Goal: Information Seeking & Learning: Check status

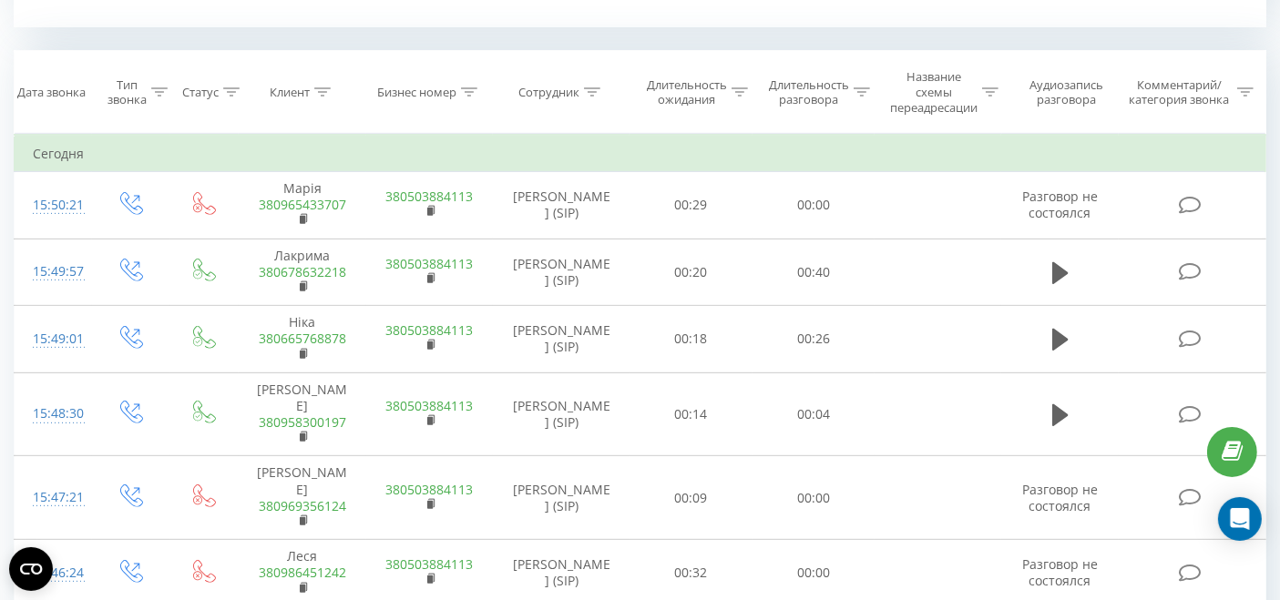
scroll to position [607, 0]
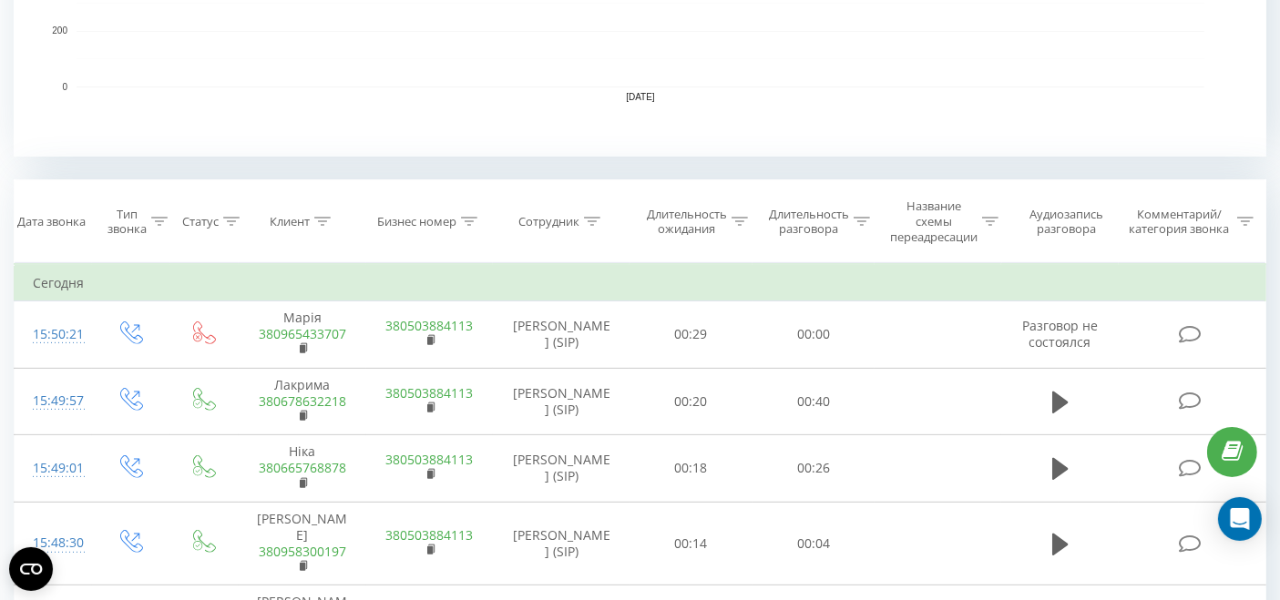
click at [587, 222] on icon at bounding box center [592, 221] width 16 height 9
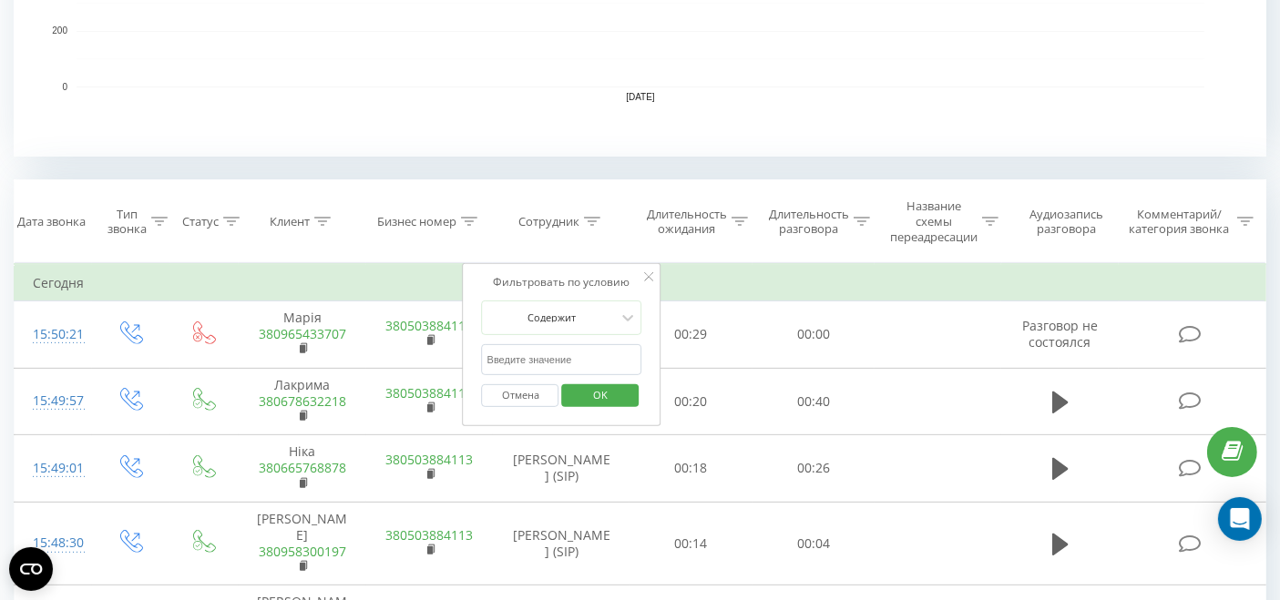
click at [571, 355] on input "text" at bounding box center [562, 360] width 160 height 32
type input "вікторія"
click at [598, 392] on span "OK" at bounding box center [600, 395] width 51 height 28
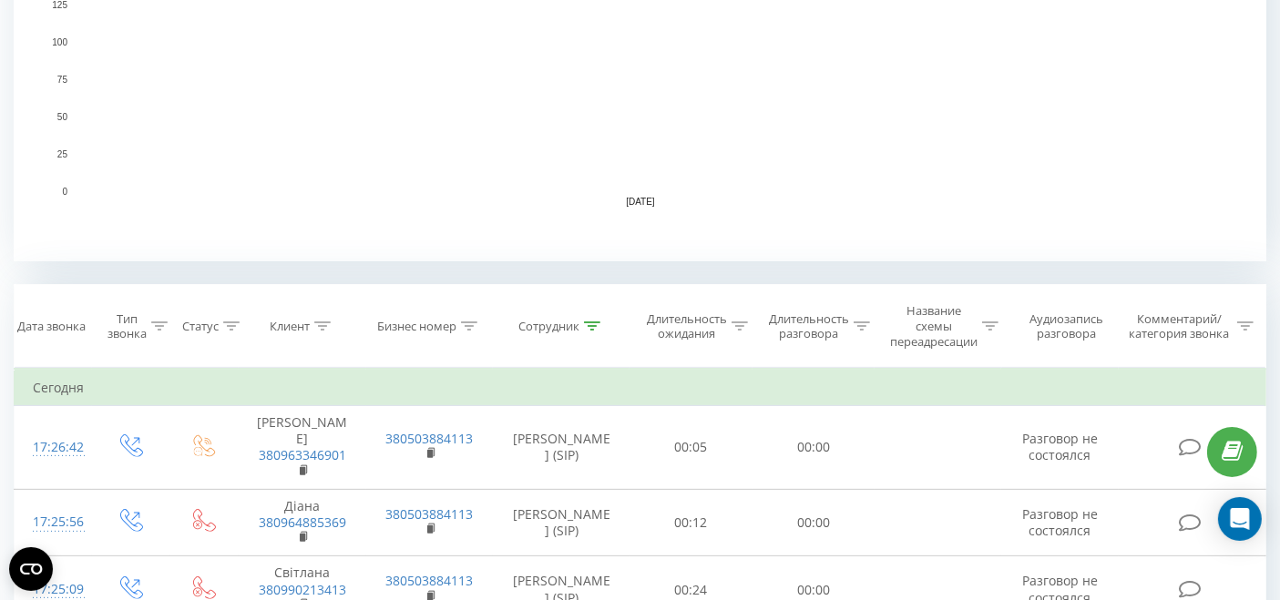
scroll to position [607, 0]
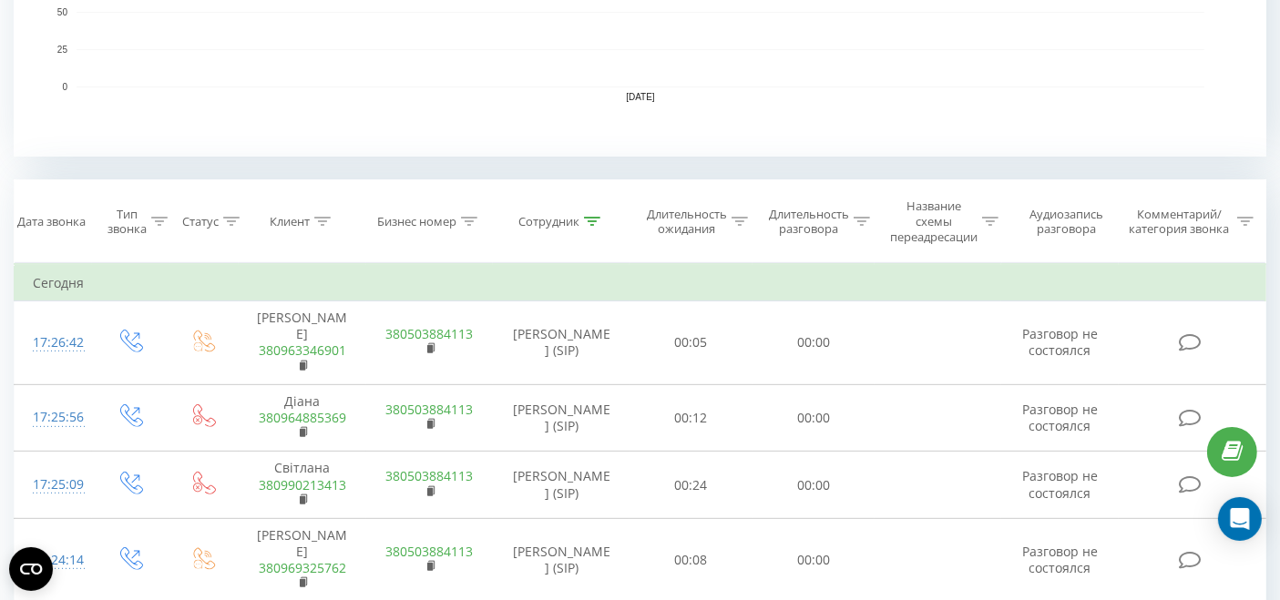
click at [601, 220] on div "Сотрудник" at bounding box center [561, 221] width 137 height 15
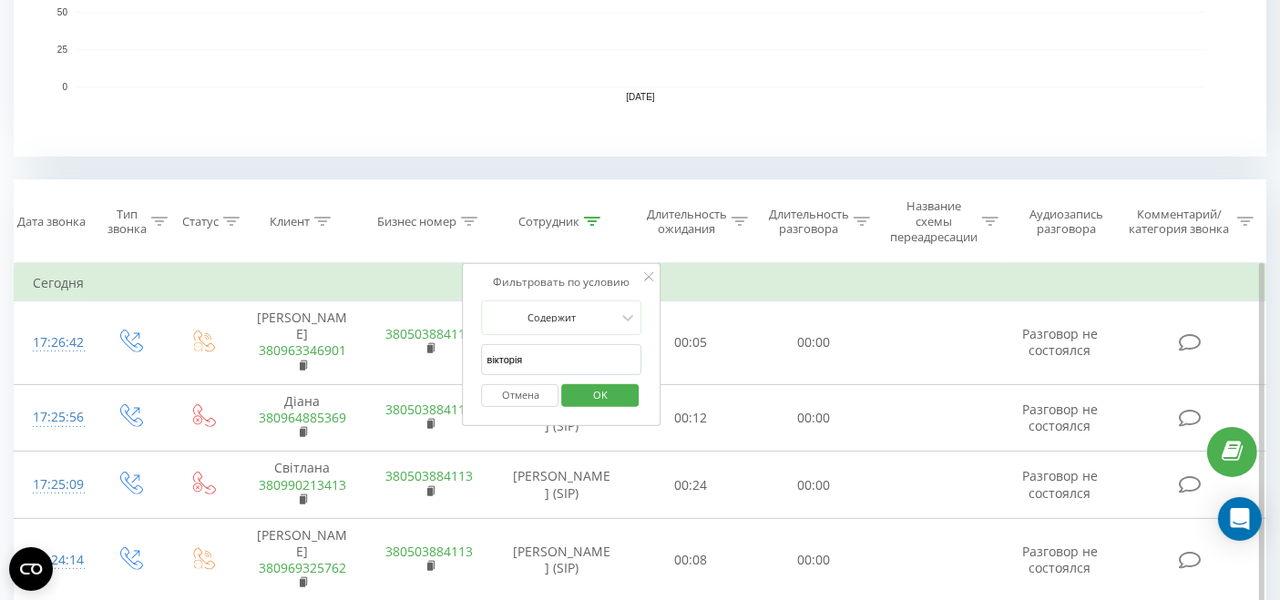
drag, startPoint x: 532, startPoint y: 346, endPoint x: 470, endPoint y: 356, distance: 62.7
click at [470, 356] on div "Фильтровать по условию Содержит [PERSON_NAME] OK" at bounding box center [562, 345] width 199 height 164
type input "молофій"
click at [598, 394] on span "OK" at bounding box center [600, 395] width 51 height 28
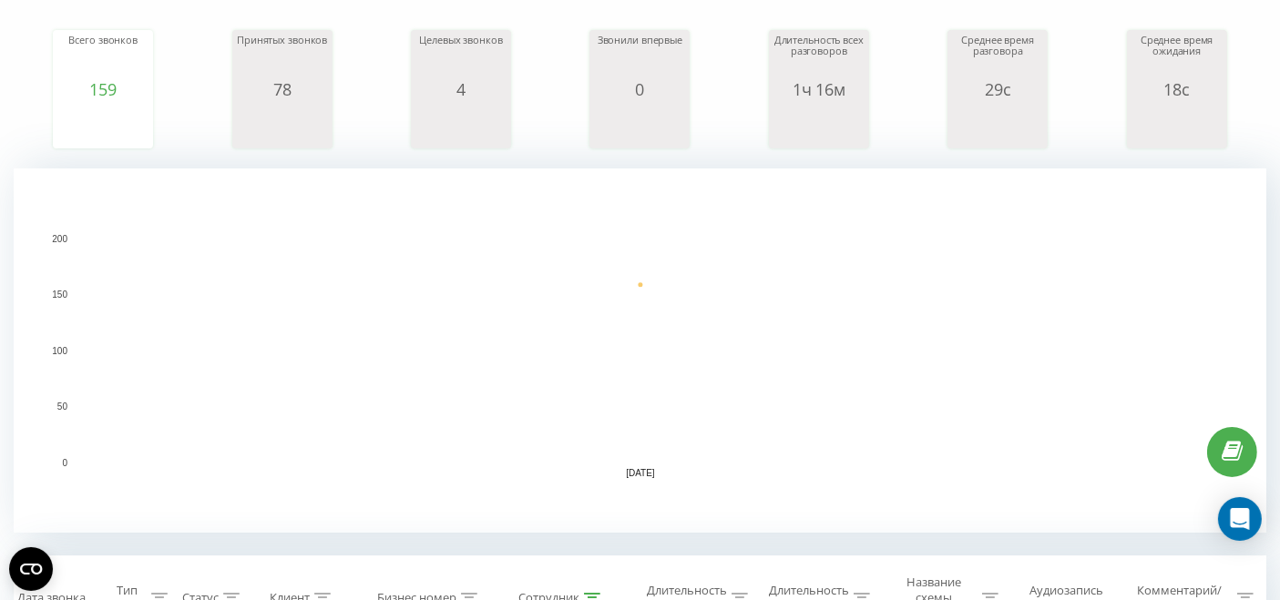
scroll to position [635, 0]
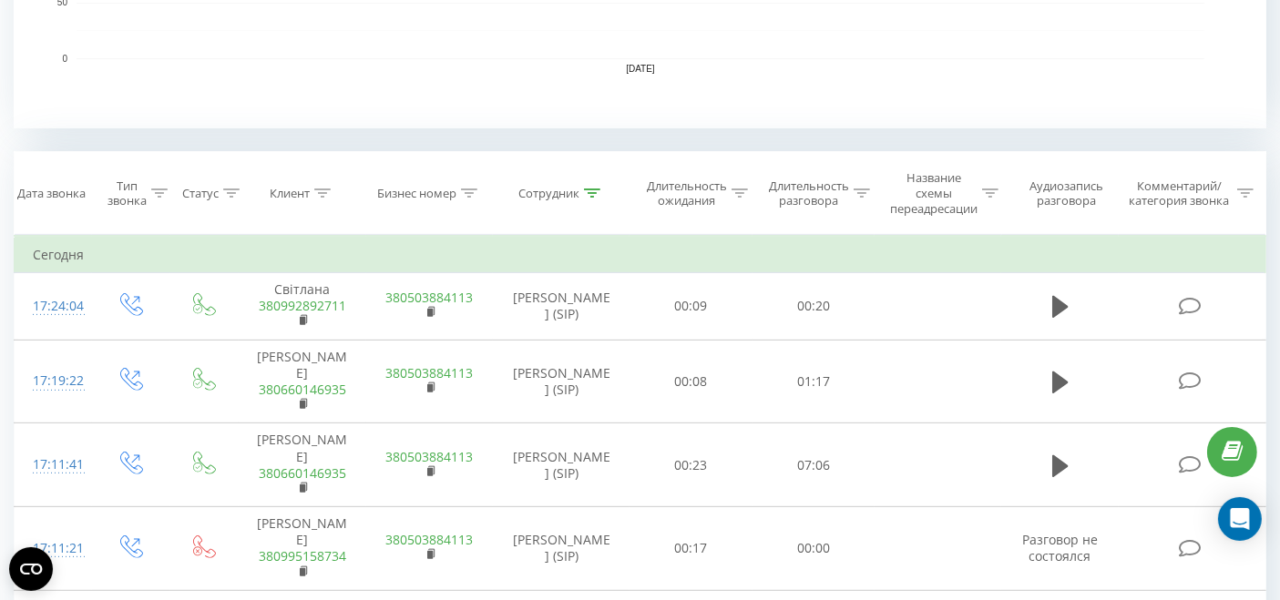
click at [589, 192] on icon at bounding box center [592, 193] width 16 height 9
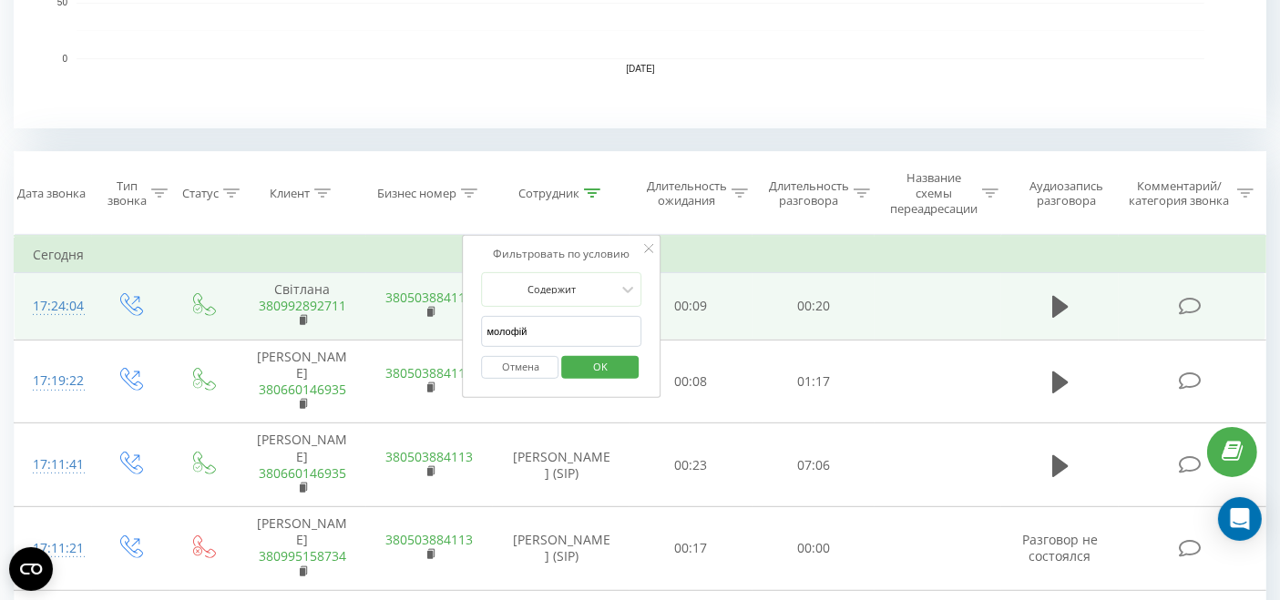
drag, startPoint x: 537, startPoint y: 330, endPoint x: 459, endPoint y: 335, distance: 78.5
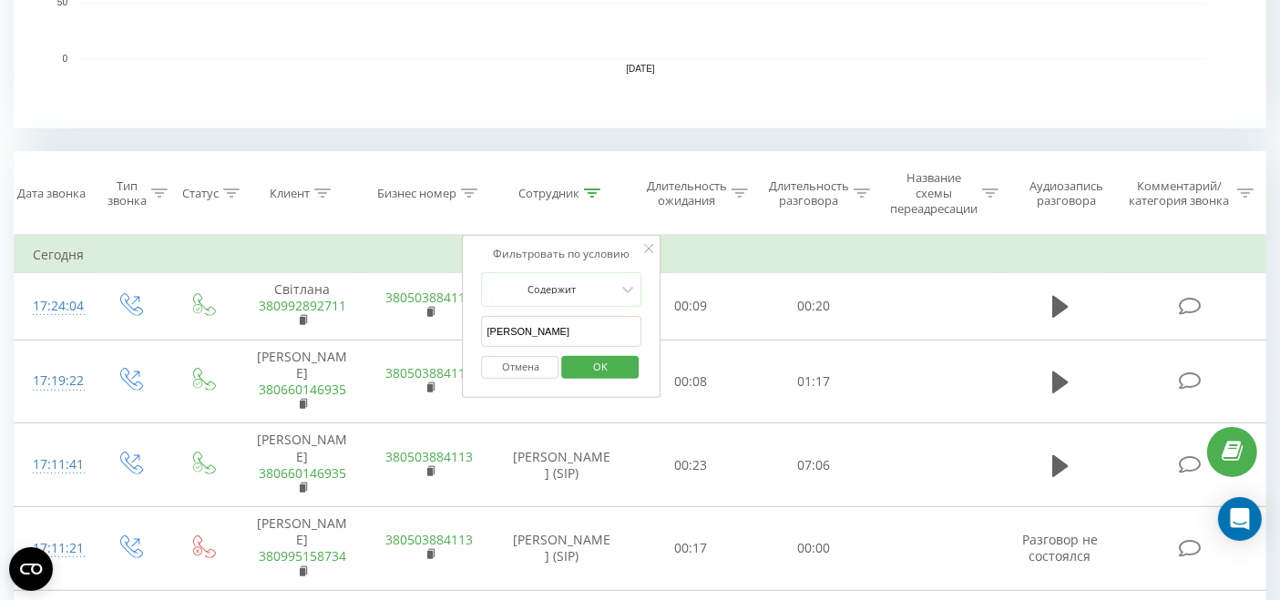
click at [598, 368] on span "OK" at bounding box center [600, 366] width 51 height 28
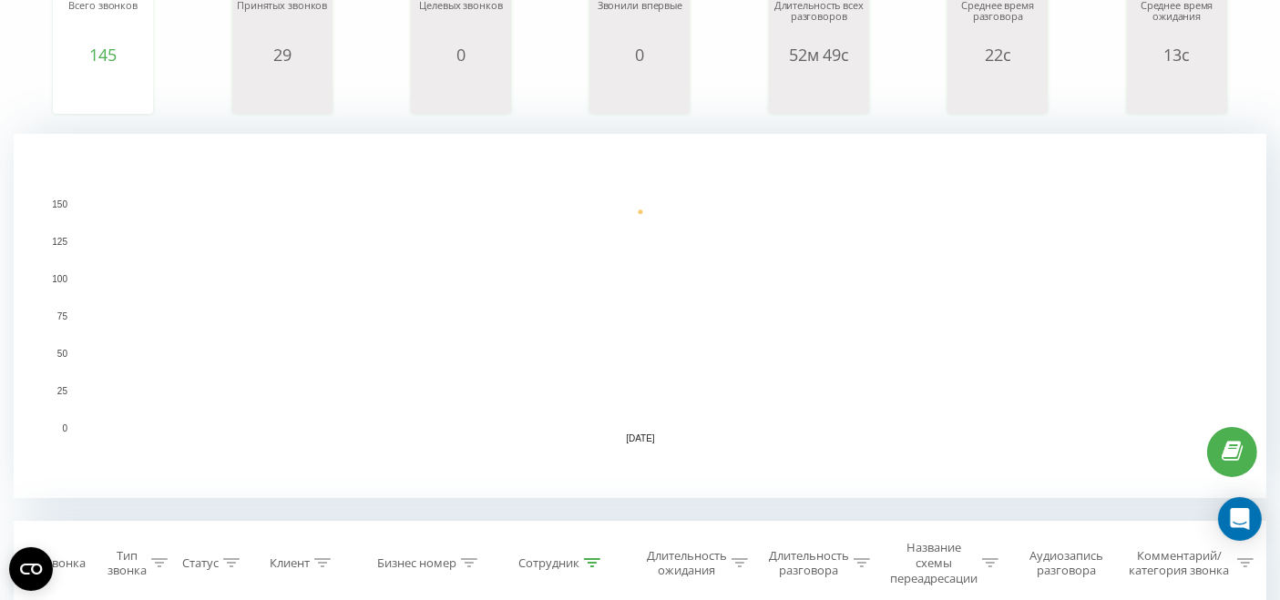
scroll to position [404, 0]
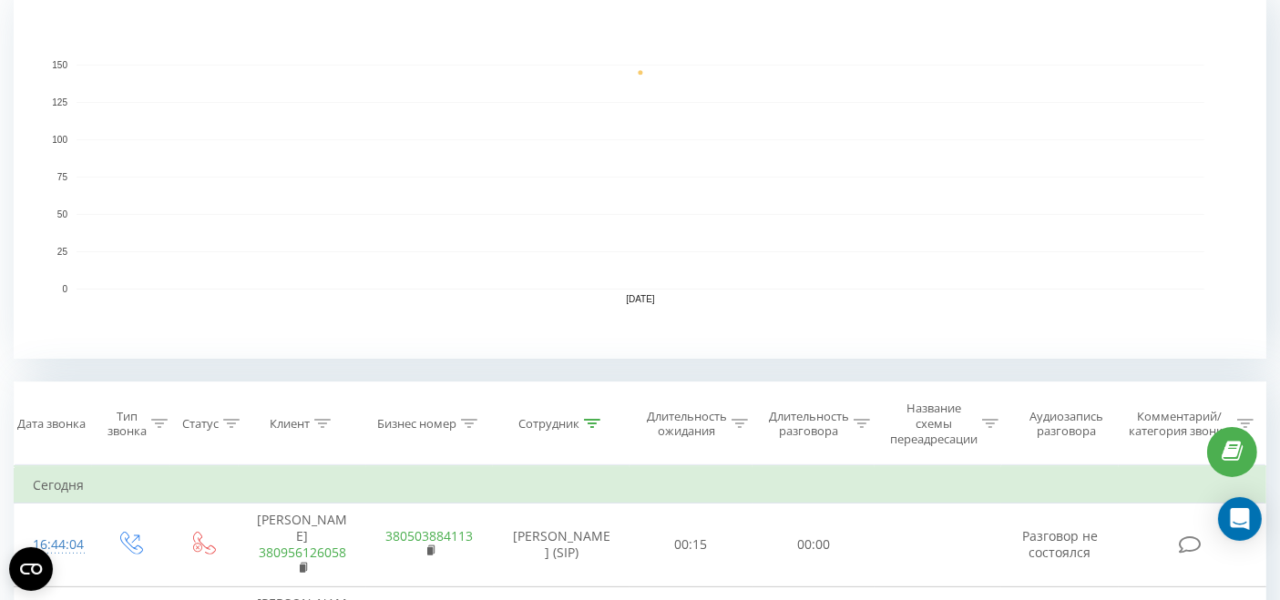
click at [590, 424] on icon at bounding box center [592, 423] width 16 height 9
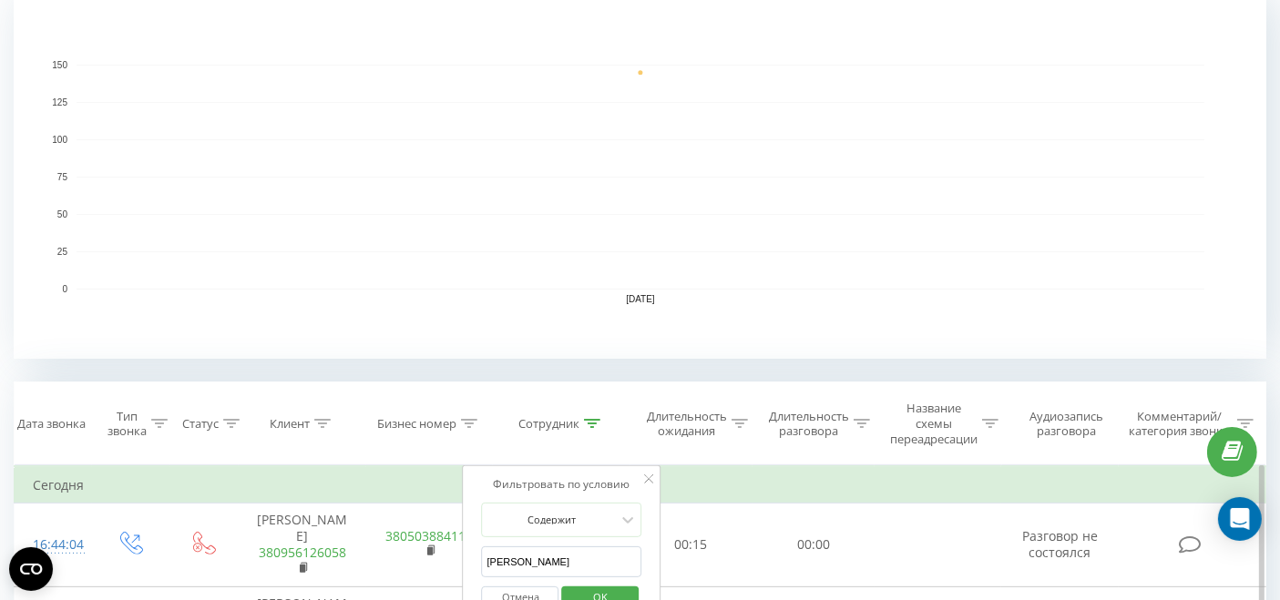
drag, startPoint x: 549, startPoint y: 557, endPoint x: 469, endPoint y: 538, distance: 82.4
click at [465, 563] on div "Фильтровать по условию [PERSON_NAME] [PERSON_NAME] OK" at bounding box center [562, 547] width 199 height 164
type input "худа"
click at [620, 589] on span "OK" at bounding box center [600, 597] width 51 height 28
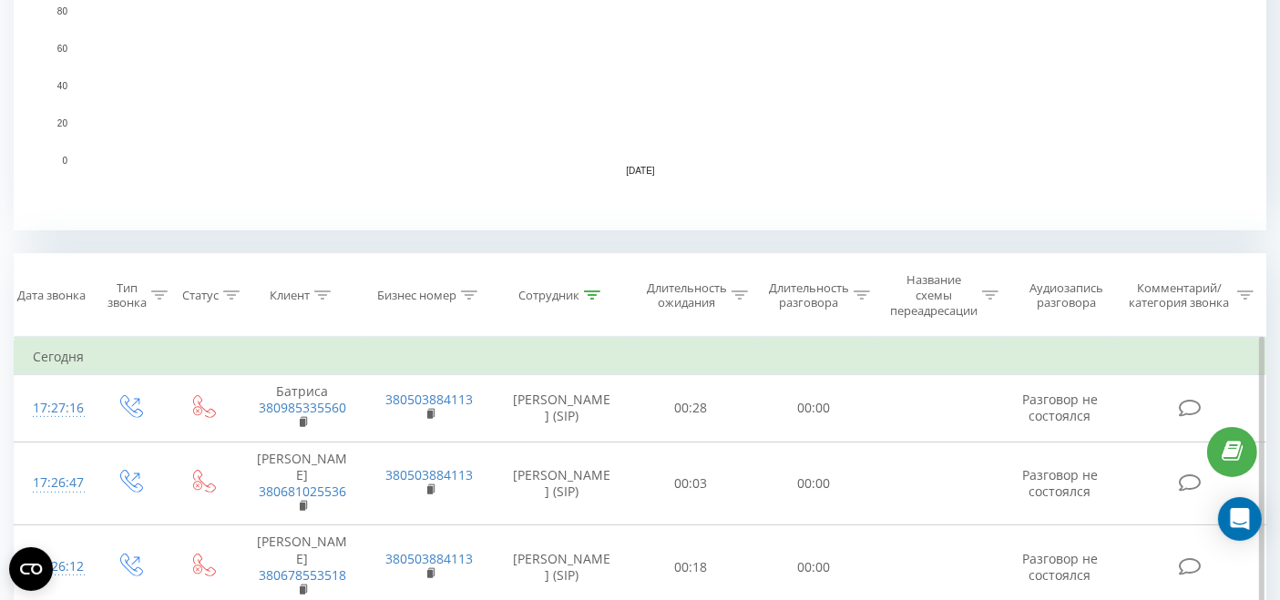
scroll to position [534, 0]
click at [588, 298] on div at bounding box center [592, 294] width 16 height 15
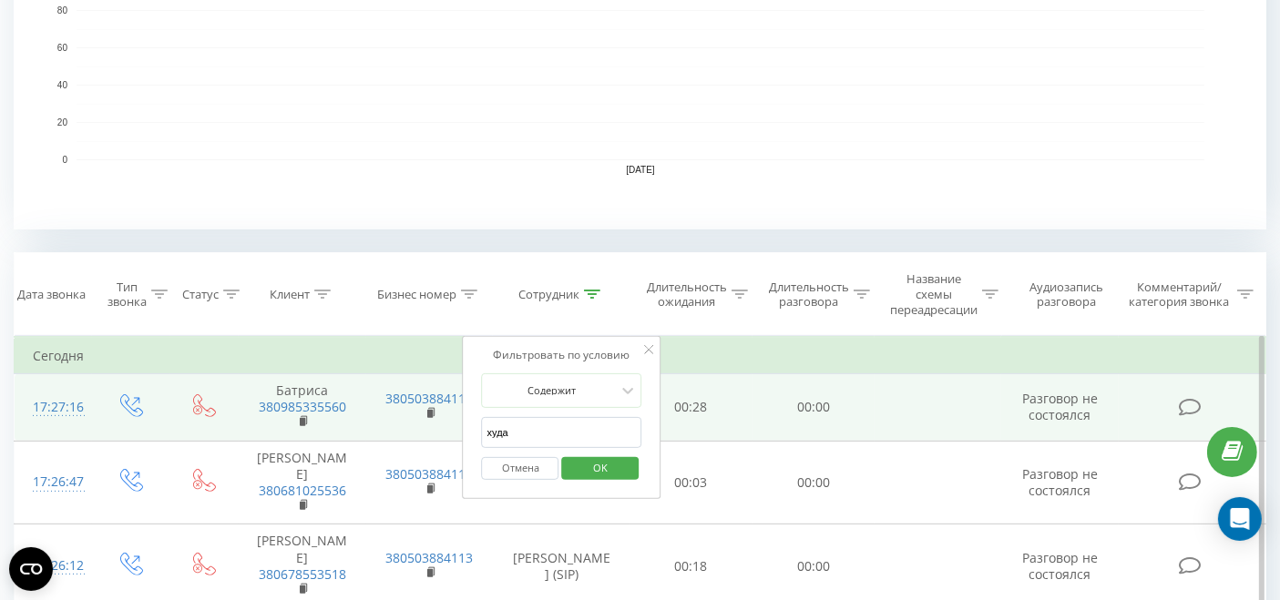
drag, startPoint x: 501, startPoint y: 438, endPoint x: 427, endPoint y: 435, distance: 73.8
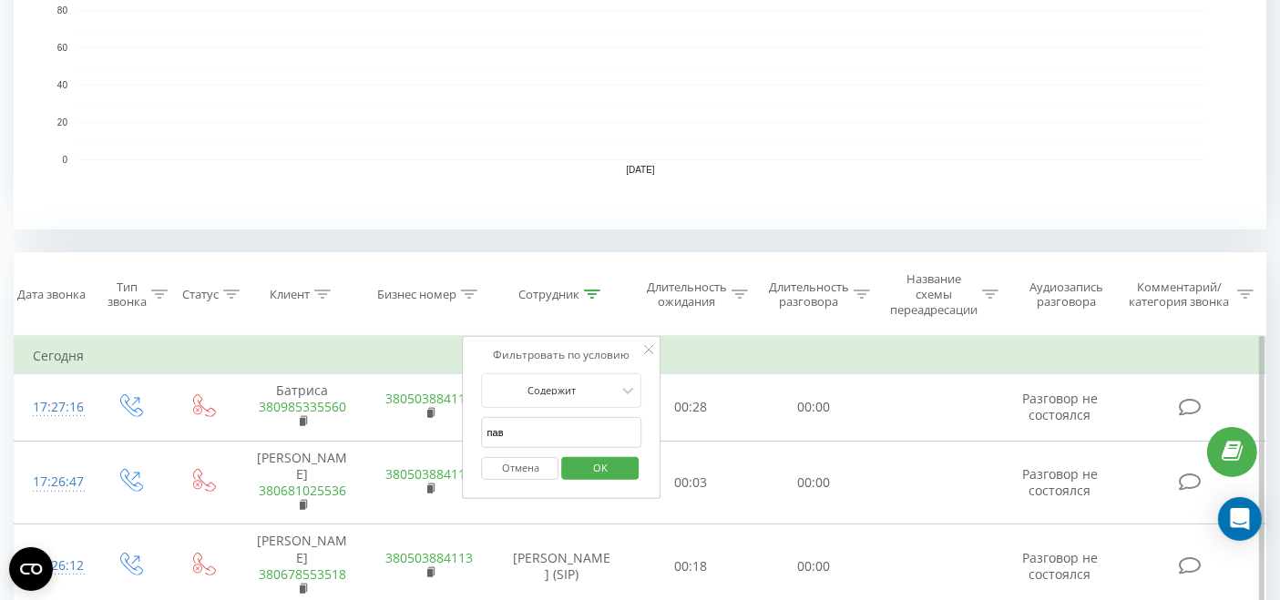
type input "павлінська"
click at [610, 465] on span "OK" at bounding box center [600, 468] width 51 height 28
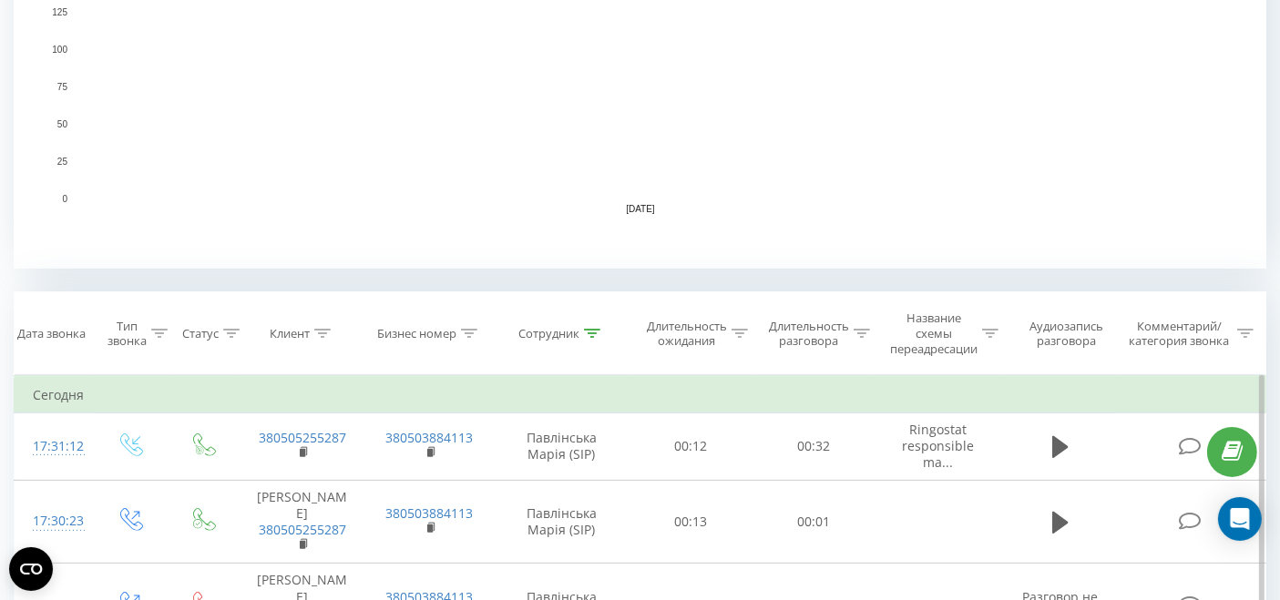
scroll to position [506, 0]
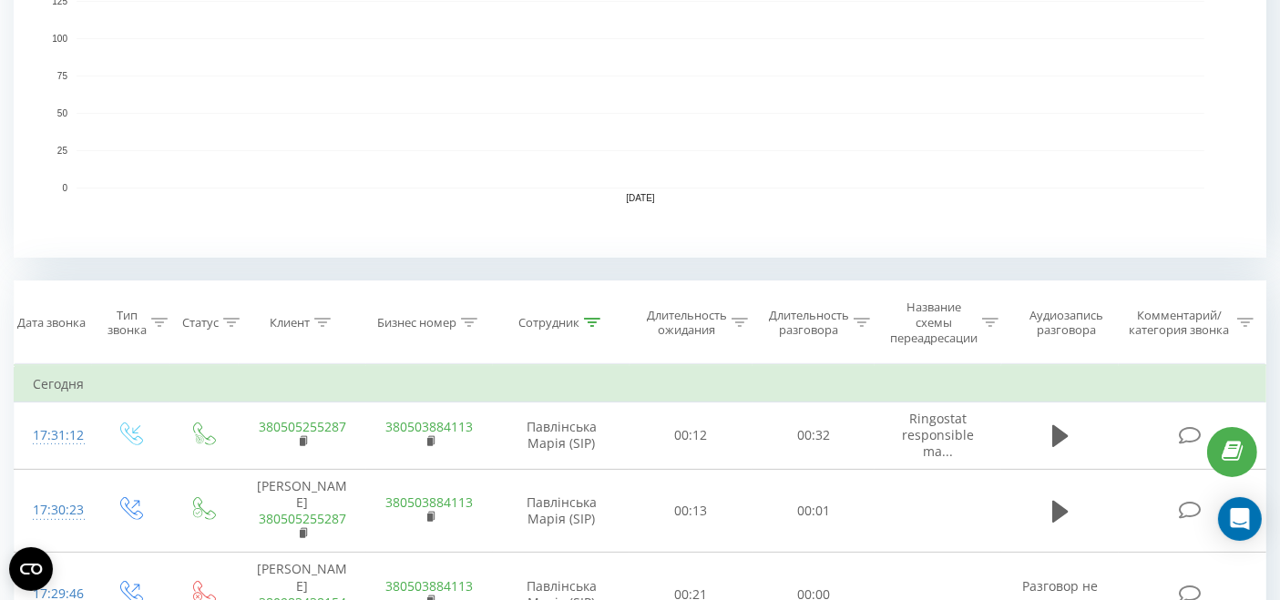
click at [598, 316] on div at bounding box center [592, 322] width 16 height 15
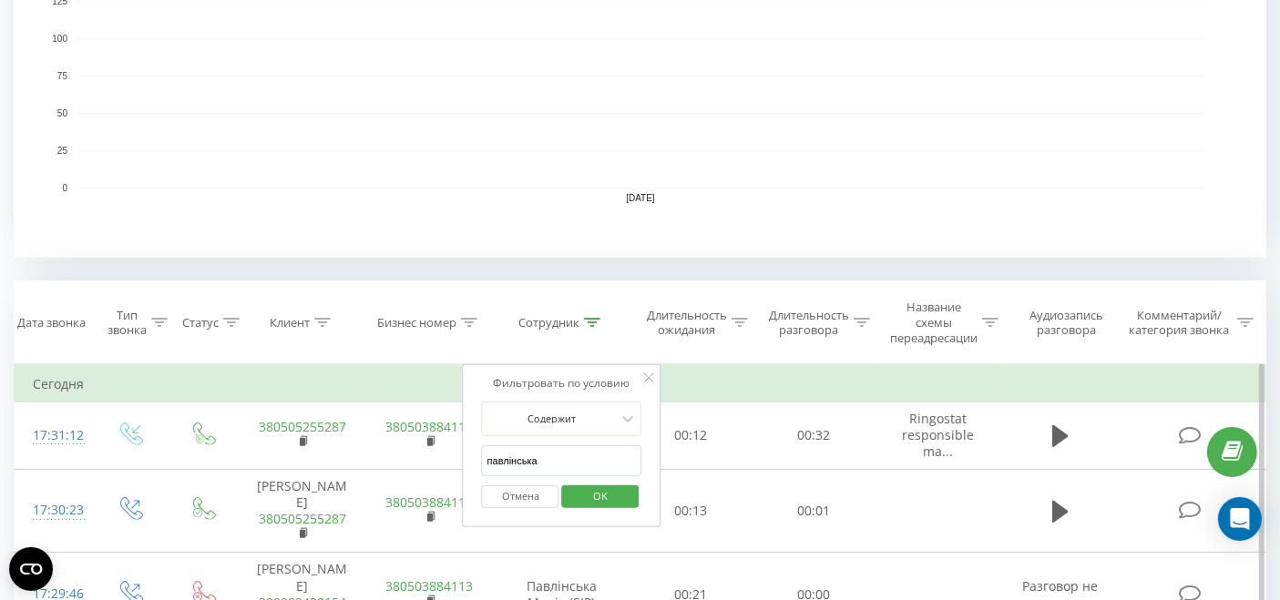
drag, startPoint x: 577, startPoint y: 446, endPoint x: 468, endPoint y: 465, distance: 110.8
click at [468, 465] on div "Фильтровать по условию Содержит павлінська Отмена OK" at bounding box center [562, 446] width 199 height 164
type input "молофій"
click at [598, 489] on span "OK" at bounding box center [600, 496] width 51 height 28
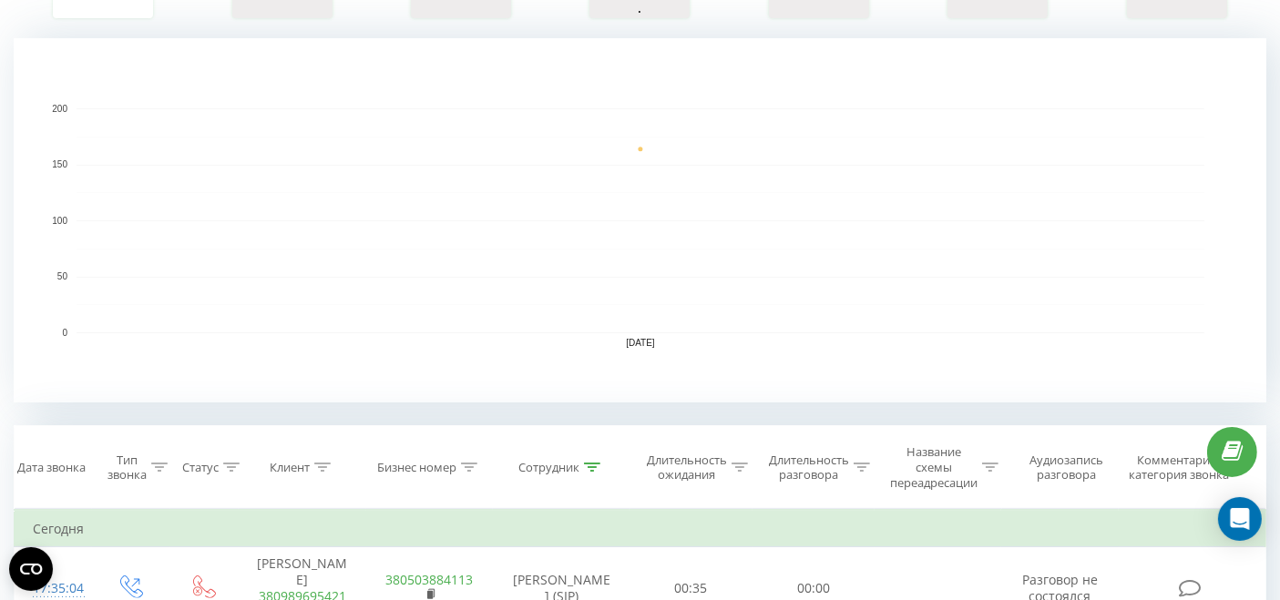
scroll to position [506, 0]
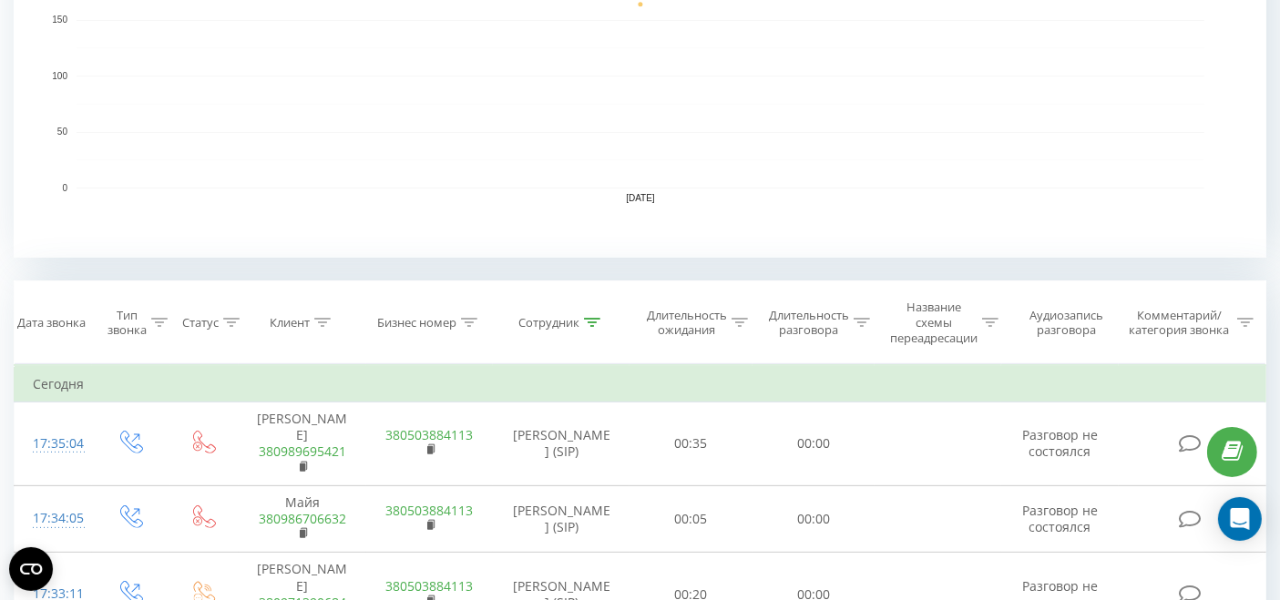
click at [587, 319] on icon at bounding box center [592, 322] width 16 height 9
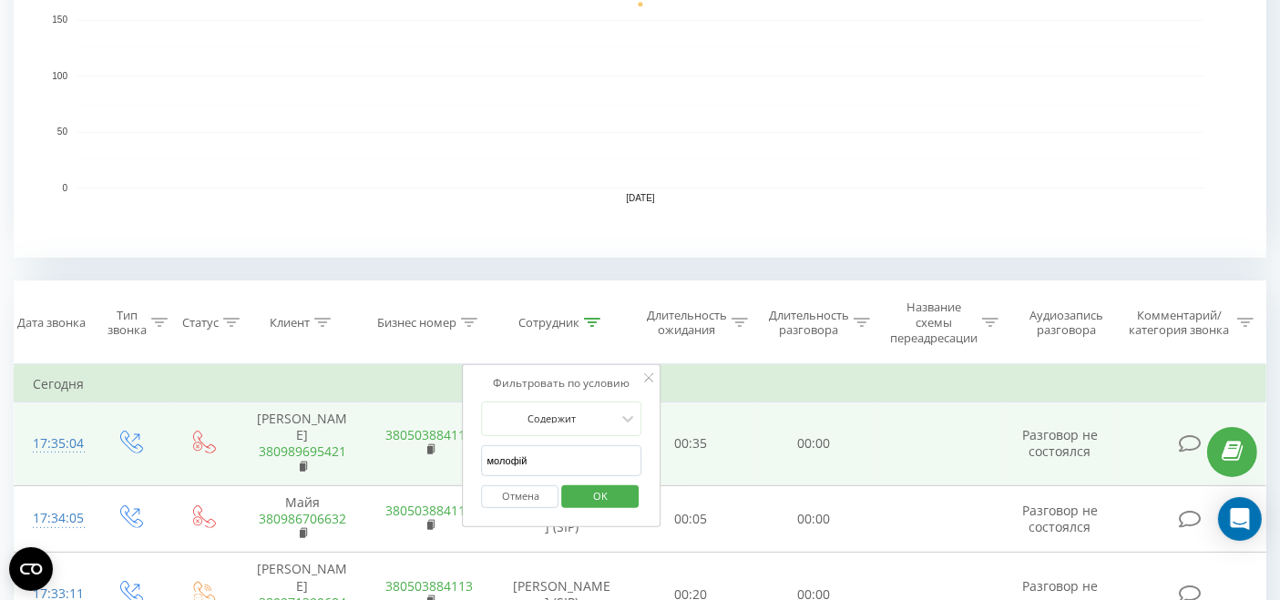
drag, startPoint x: 598, startPoint y: 465, endPoint x: 416, endPoint y: 441, distance: 183.8
type input "j"
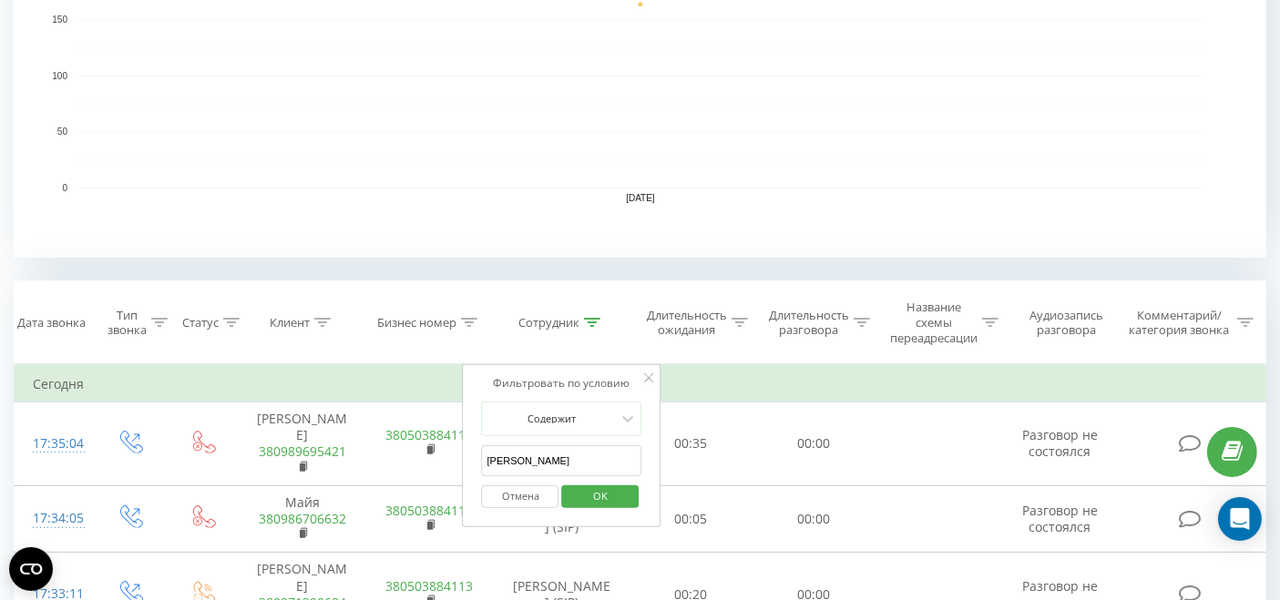
click at [606, 495] on span "OK" at bounding box center [600, 496] width 51 height 28
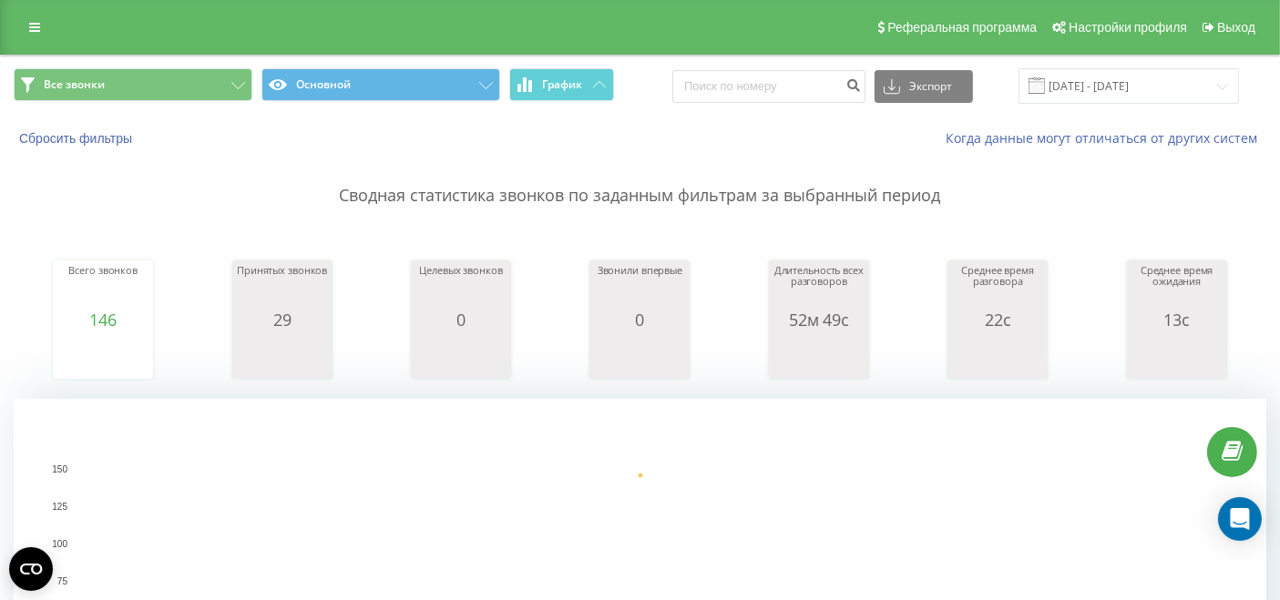
scroll to position [506, 0]
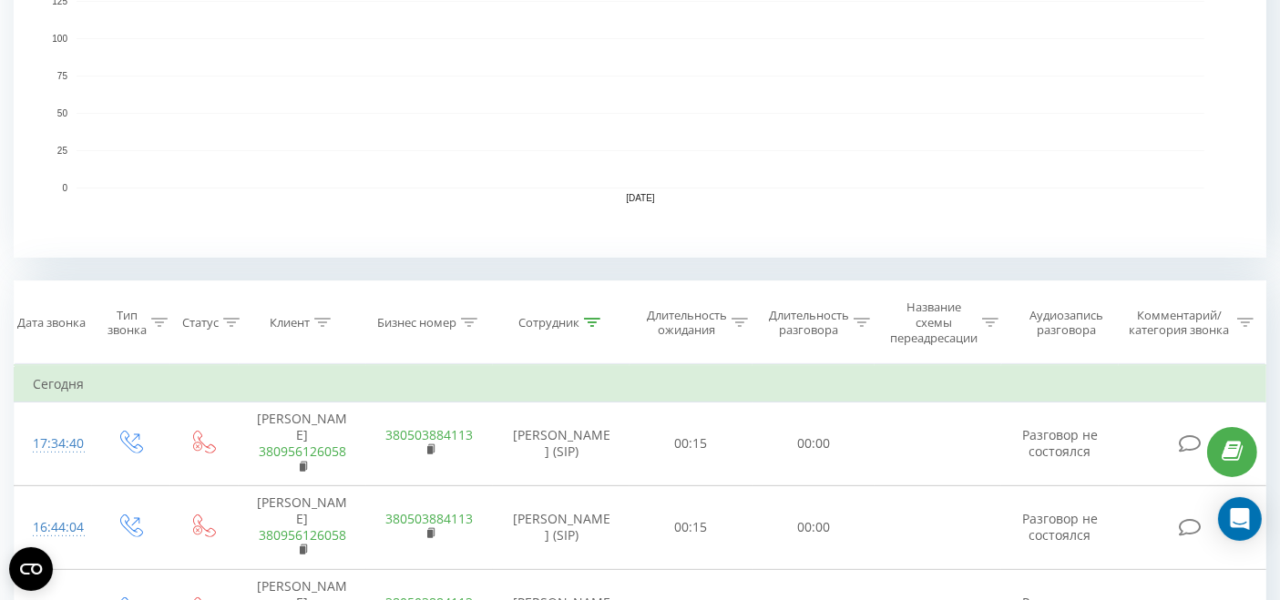
click at [598, 324] on icon at bounding box center [592, 322] width 16 height 9
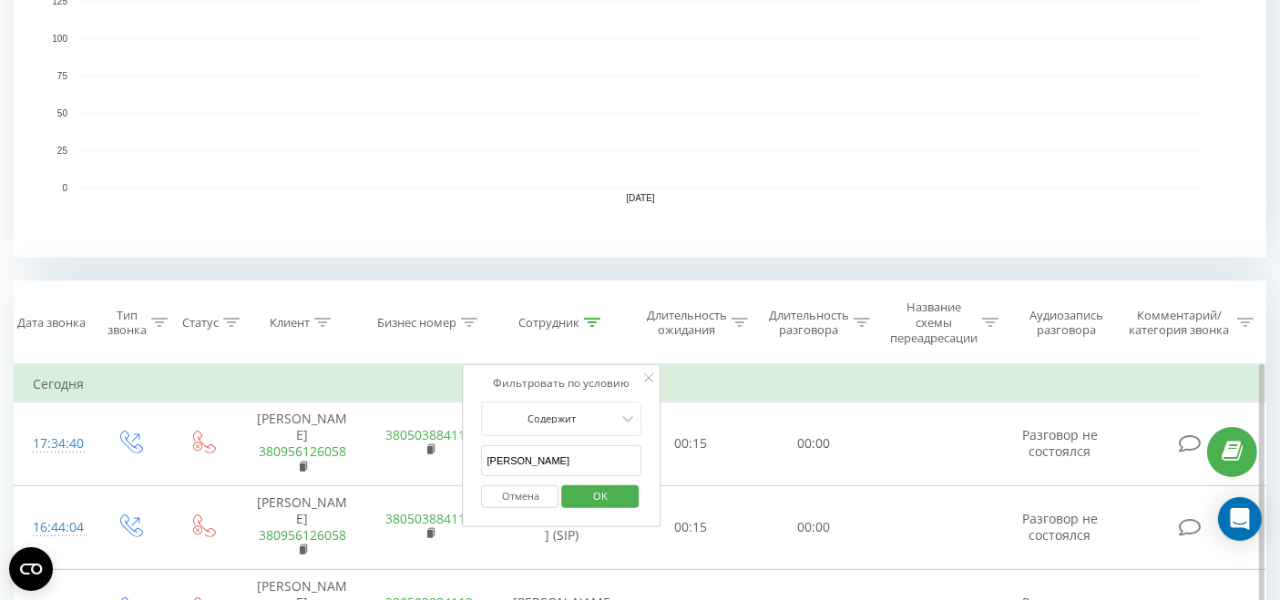
drag, startPoint x: 552, startPoint y: 454, endPoint x: 478, endPoint y: 448, distance: 74.0
click at [478, 448] on div "Фильтровать по условию [PERSON_NAME] [PERSON_NAME] OK" at bounding box center [562, 446] width 199 height 164
click at [595, 490] on span "OK" at bounding box center [600, 496] width 51 height 28
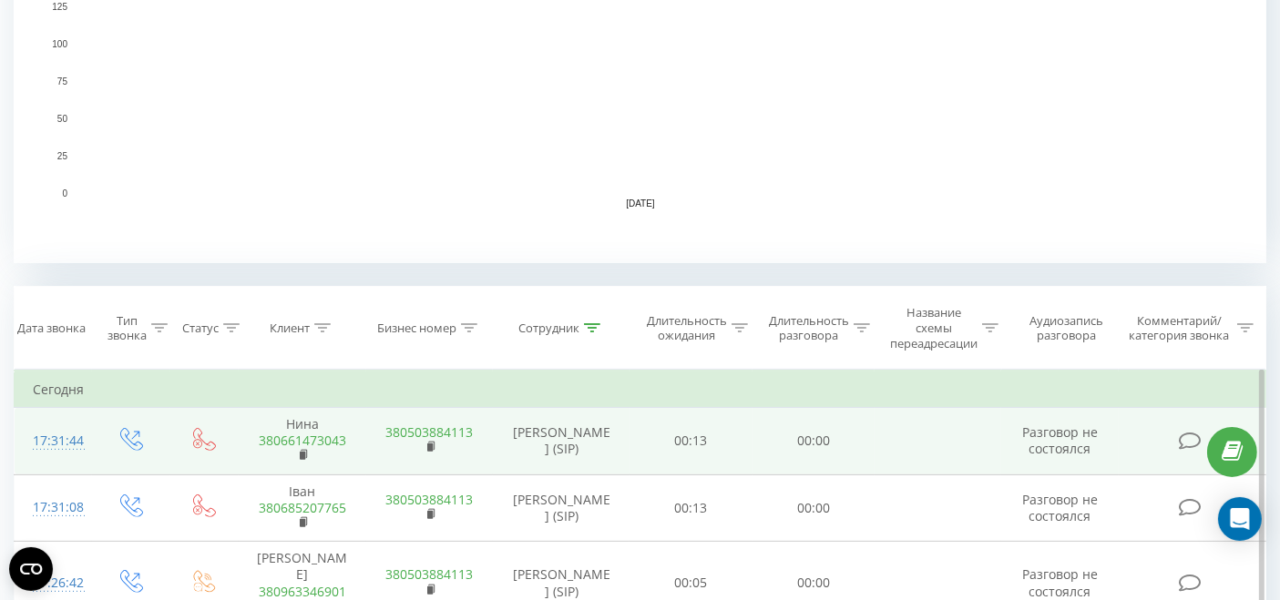
scroll to position [607, 0]
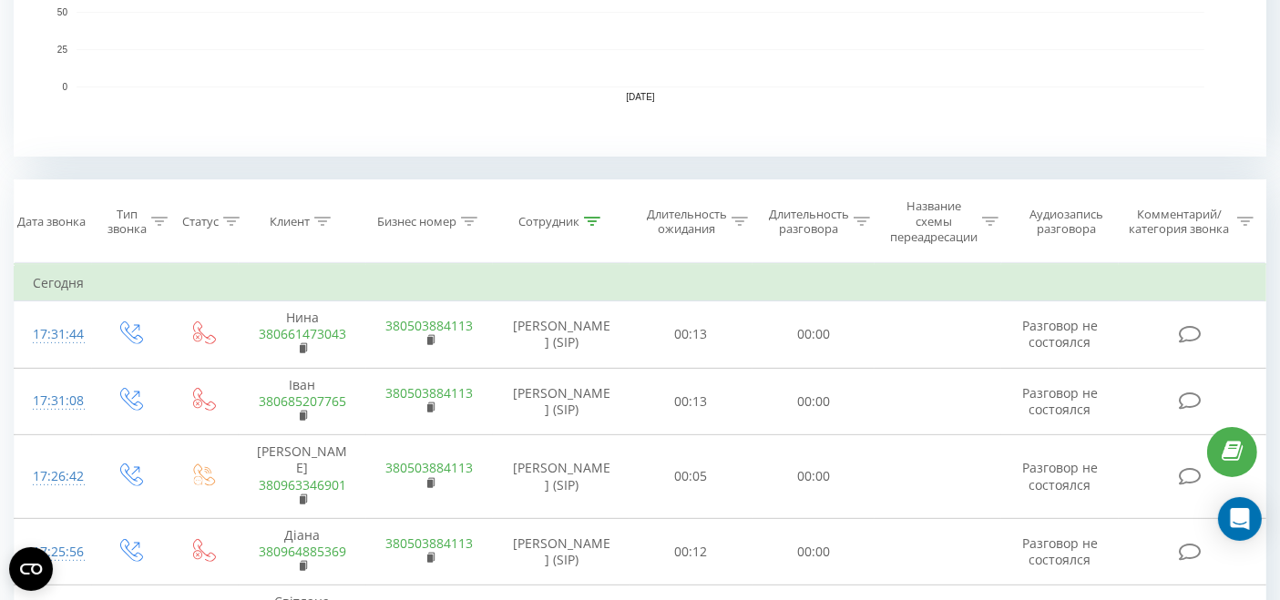
click at [161, 218] on icon at bounding box center [159, 221] width 16 height 9
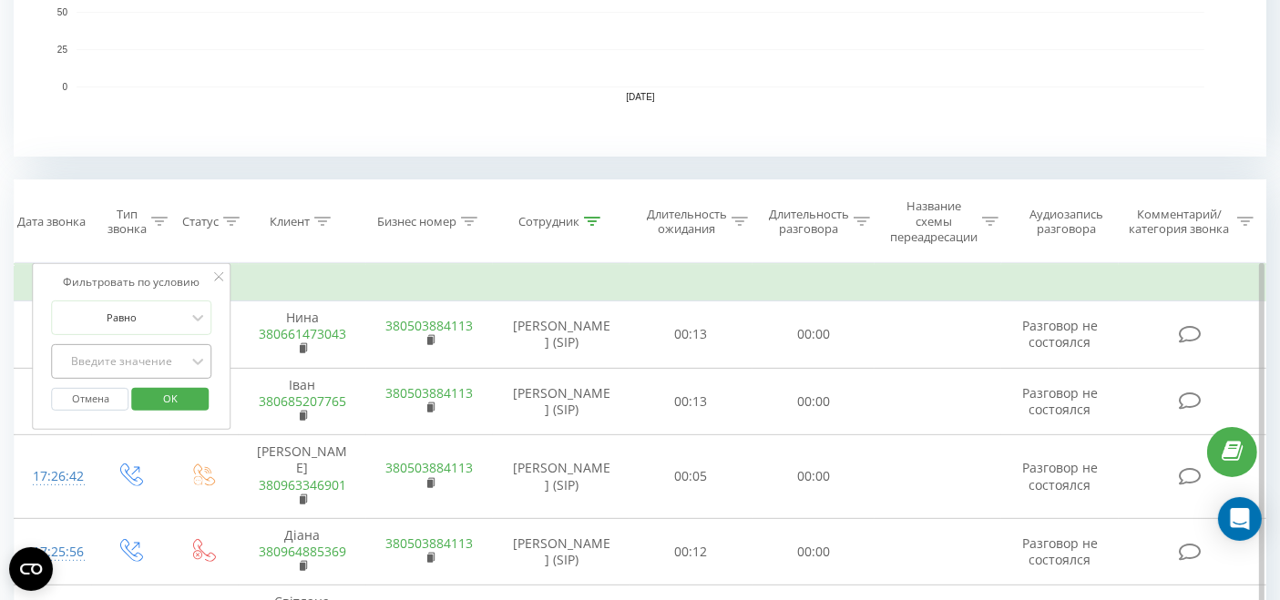
click at [169, 355] on div "Введите значение" at bounding box center [121, 361] width 129 height 15
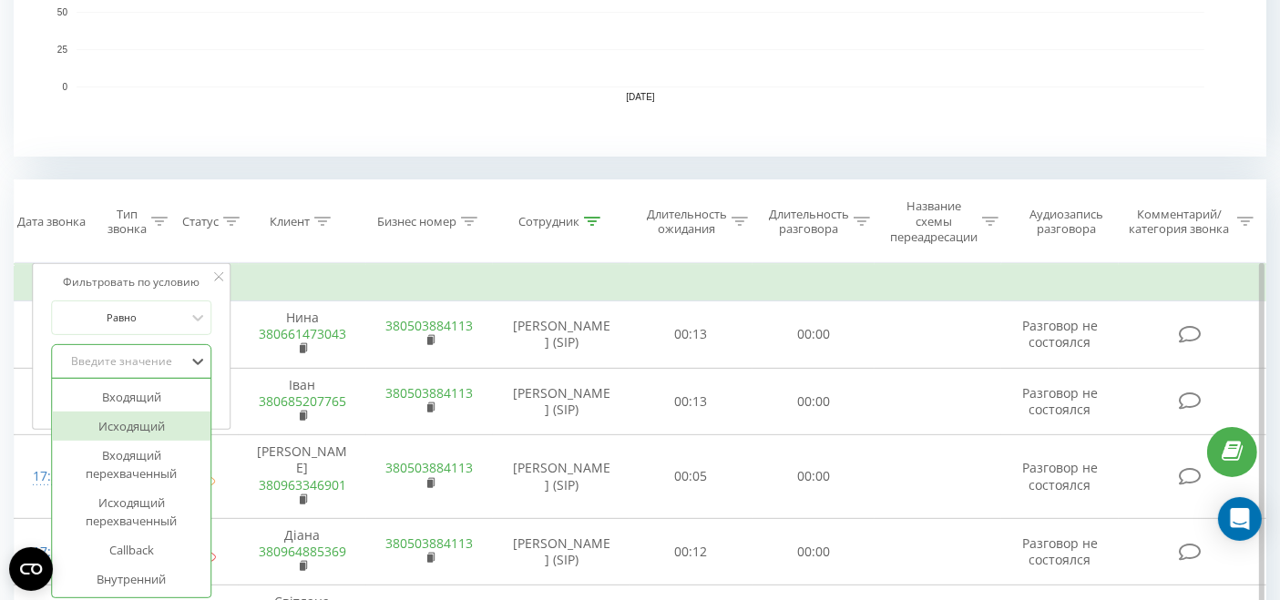
click at [161, 425] on div "Исходящий" at bounding box center [132, 426] width 158 height 29
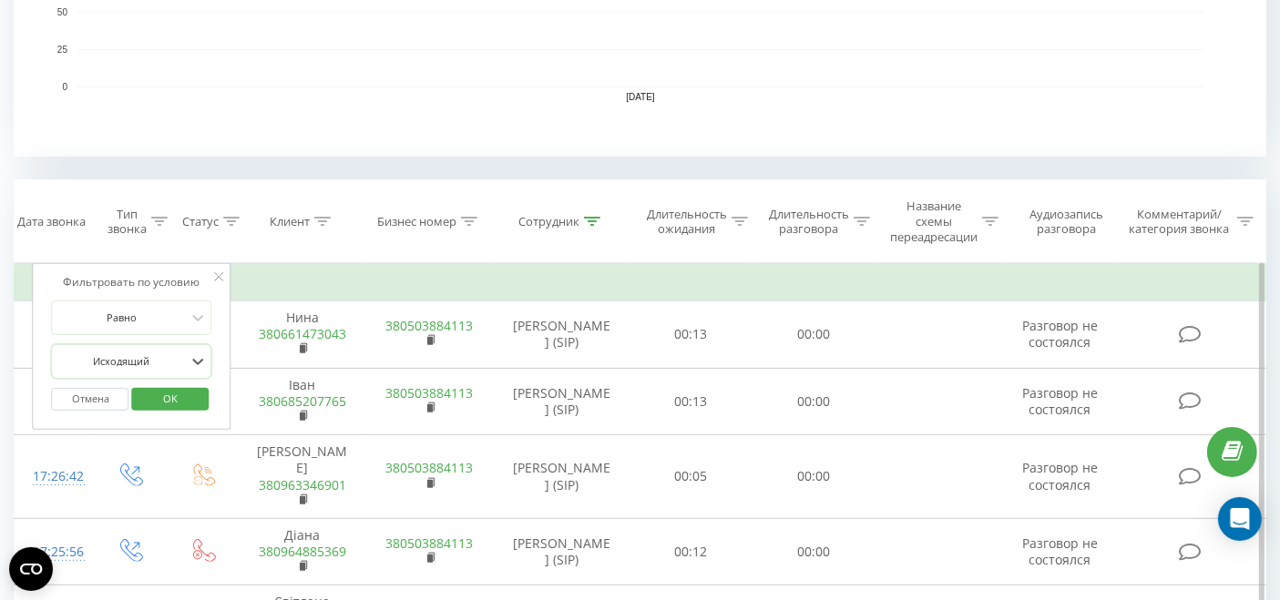
click at [162, 396] on span "OK" at bounding box center [170, 398] width 51 height 28
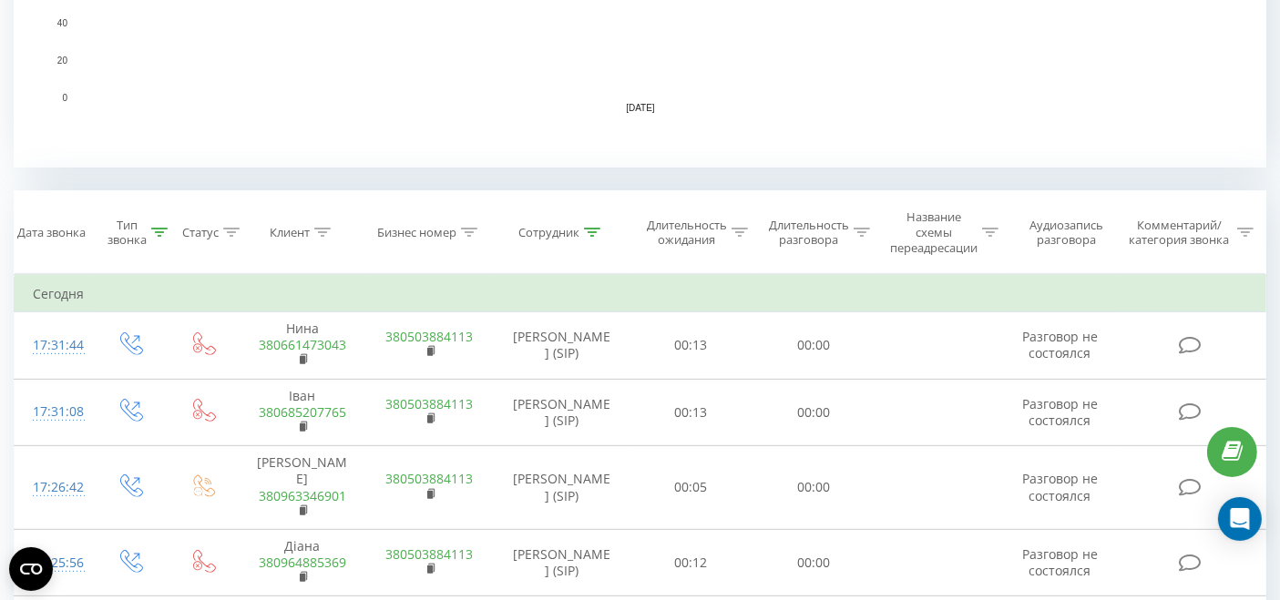
scroll to position [809, 0]
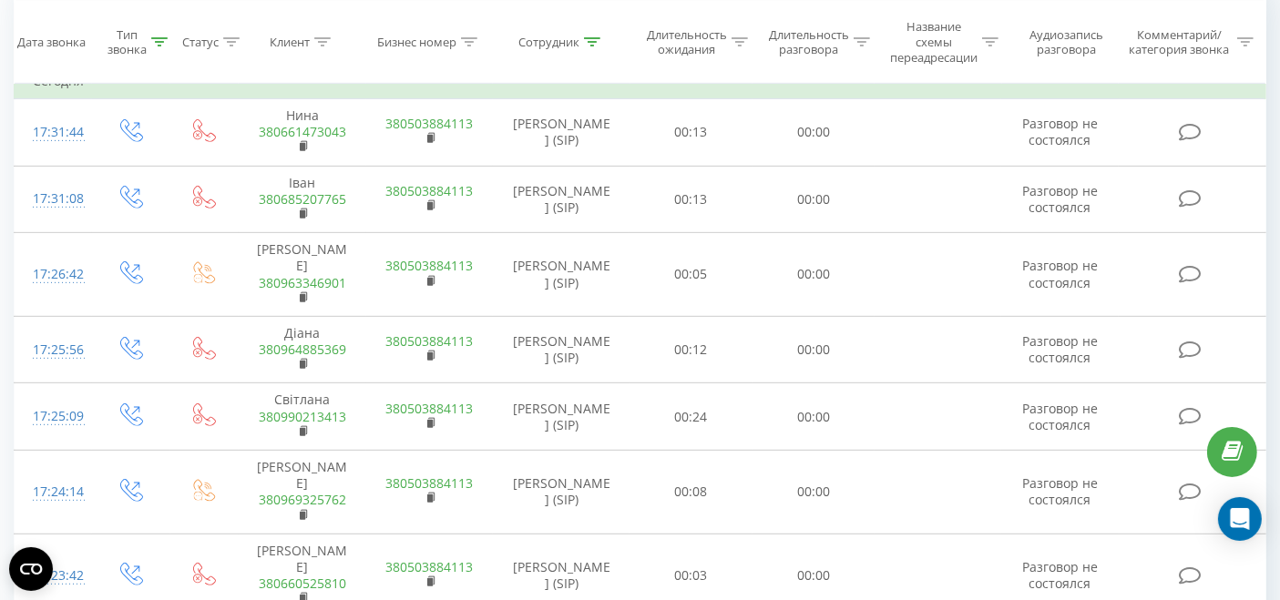
click at [596, 33] on th "Сотрудник" at bounding box center [561, 42] width 137 height 83
click at [596, 40] on icon at bounding box center [592, 41] width 16 height 9
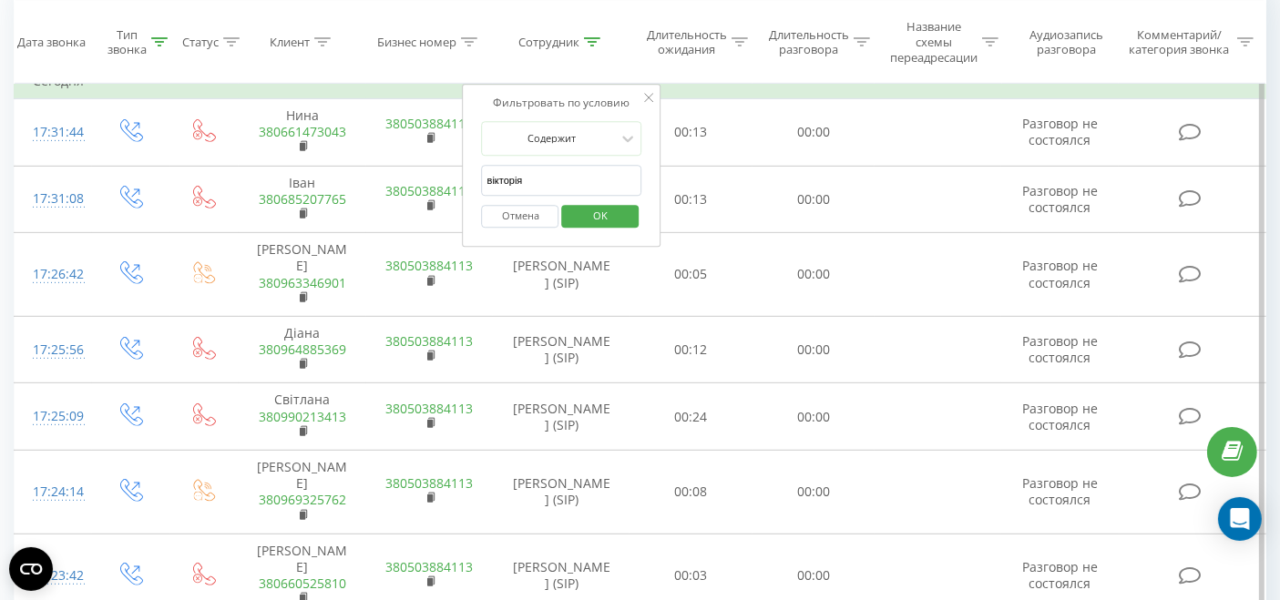
drag, startPoint x: 559, startPoint y: 183, endPoint x: 463, endPoint y: 175, distance: 96.9
click at [463, 175] on div "Фильтровать по условию Содержит [PERSON_NAME] OK" at bounding box center [562, 166] width 199 height 164
click at [577, 220] on span "OK" at bounding box center [600, 216] width 51 height 28
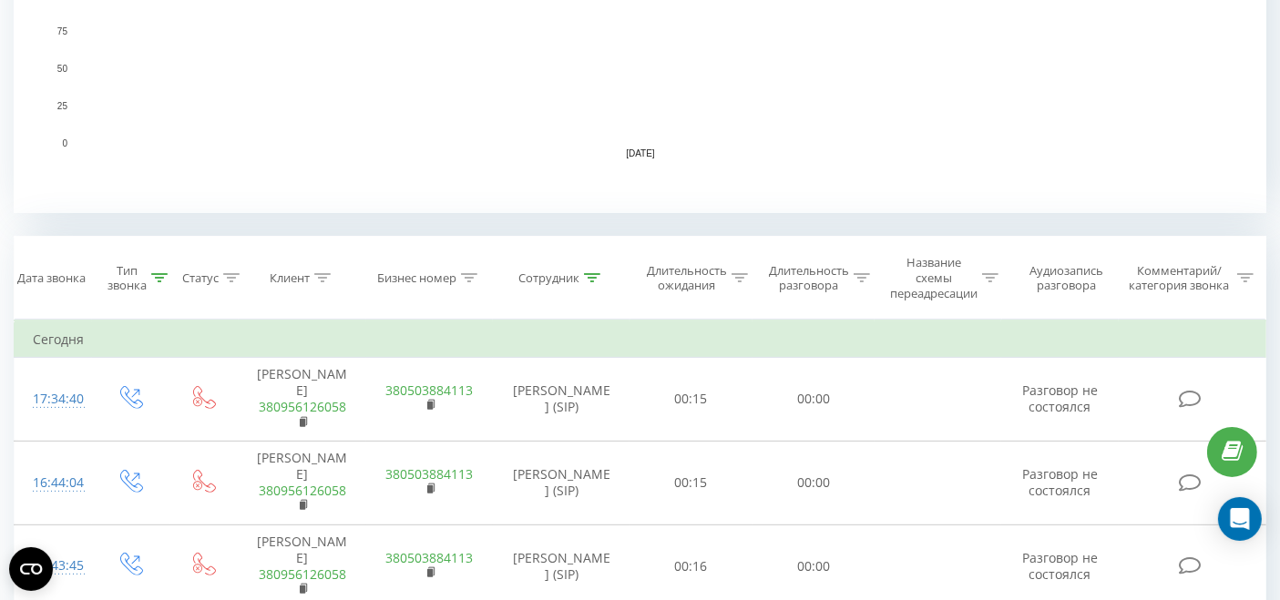
scroll to position [809, 0]
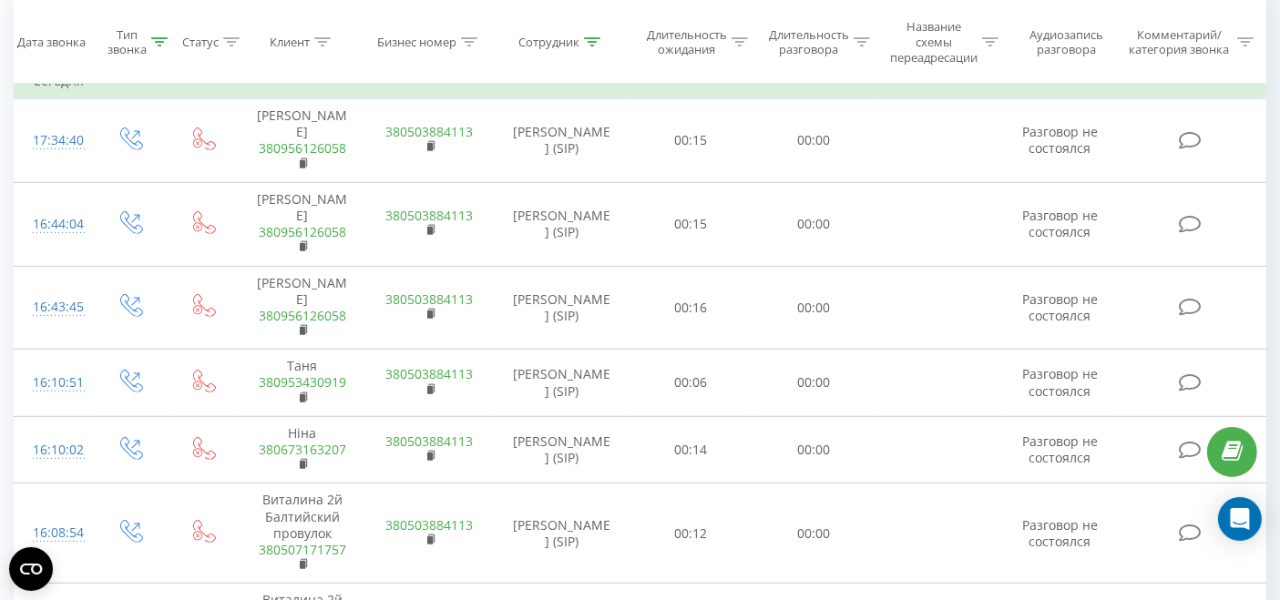
click at [593, 45] on icon at bounding box center [592, 41] width 16 height 9
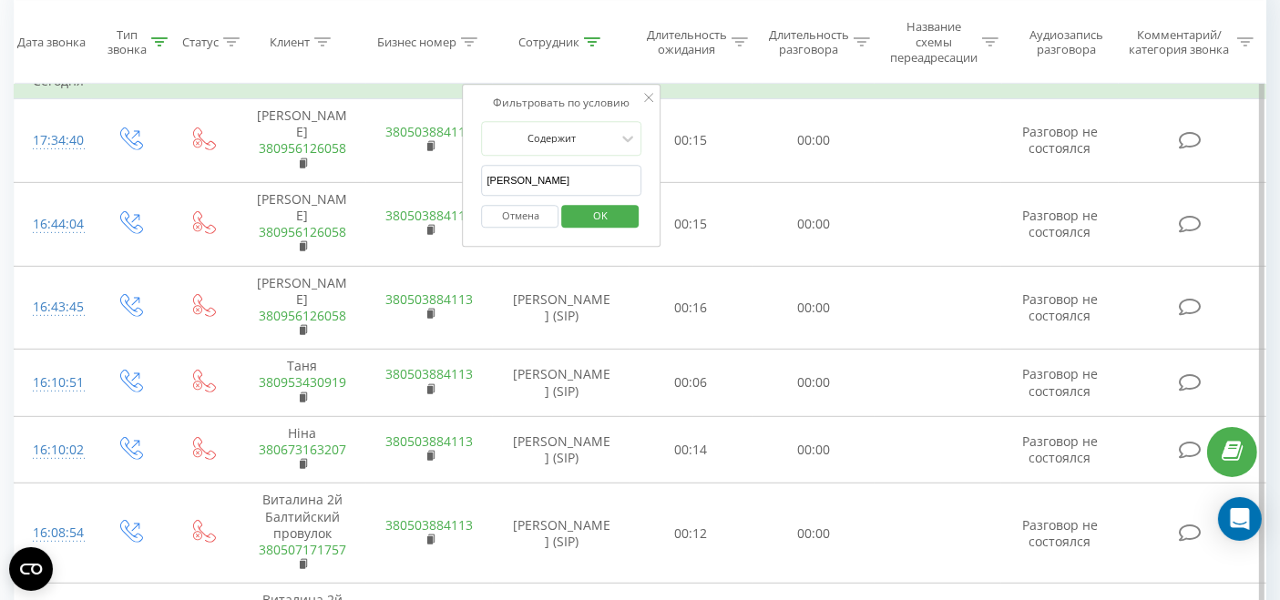
drag, startPoint x: 541, startPoint y: 183, endPoint x: 478, endPoint y: 184, distance: 62.9
click at [480, 186] on div "Фильтровать по условию [PERSON_NAME] [PERSON_NAME] OK" at bounding box center [562, 166] width 199 height 164
type input "молофій"
click at [610, 211] on span "OK" at bounding box center [600, 216] width 51 height 28
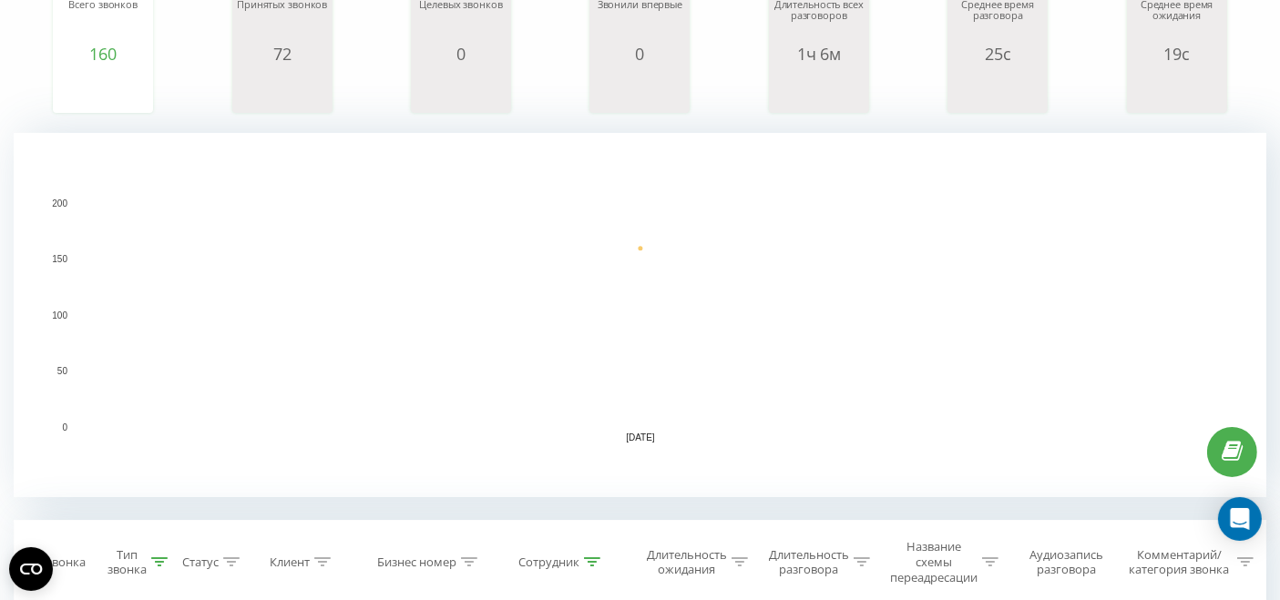
scroll to position [202, 0]
